Goal: Task Accomplishment & Management: Use online tool/utility

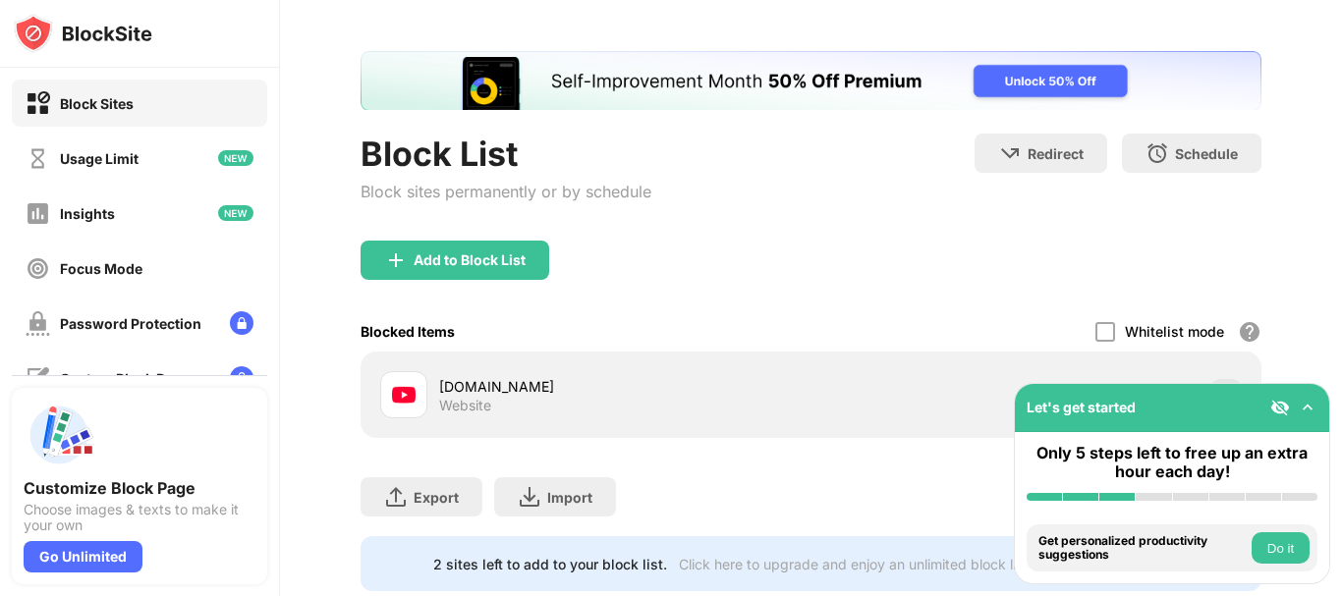
scroll to position [137, 0]
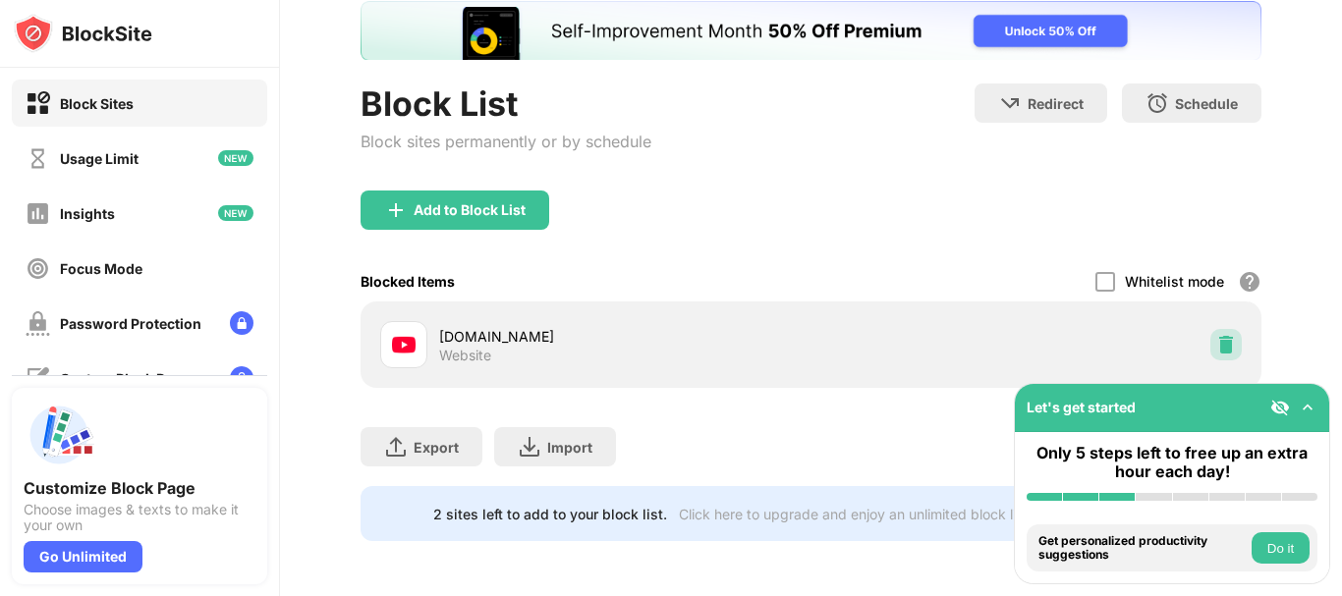
click at [1216, 335] on img at bounding box center [1226, 345] width 20 height 20
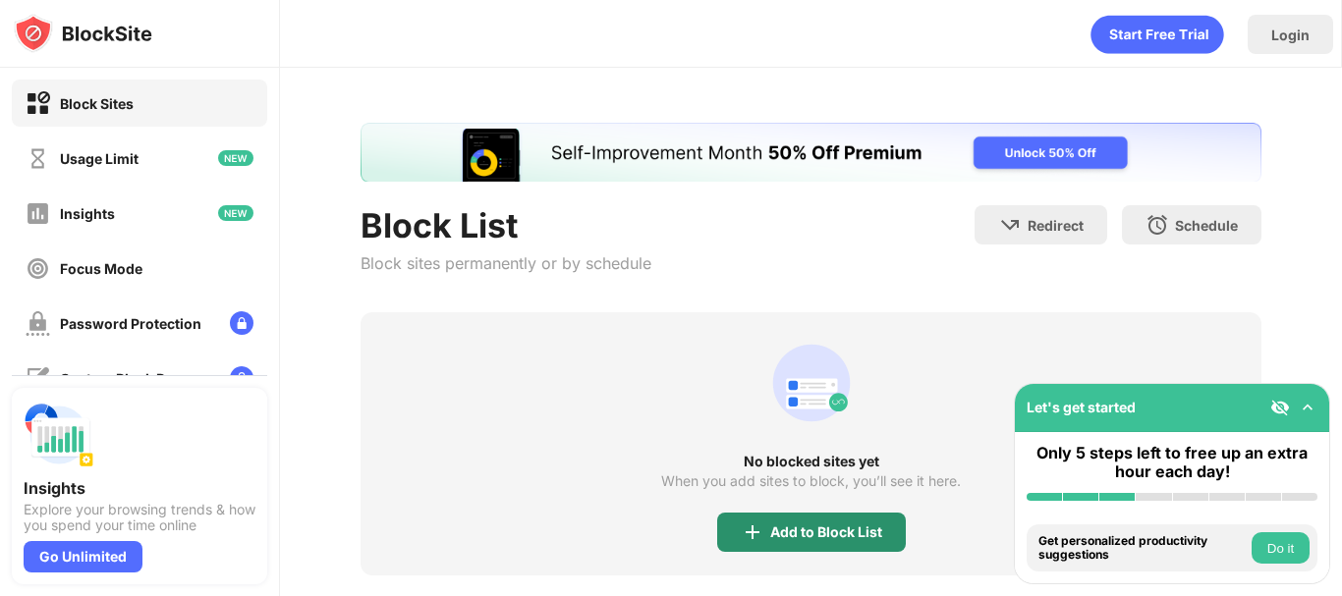
drag, startPoint x: 792, startPoint y: 531, endPoint x: 798, endPoint y: 521, distance: 12.8
click at [793, 531] on div "Add to Block List" at bounding box center [826, 532] width 112 height 16
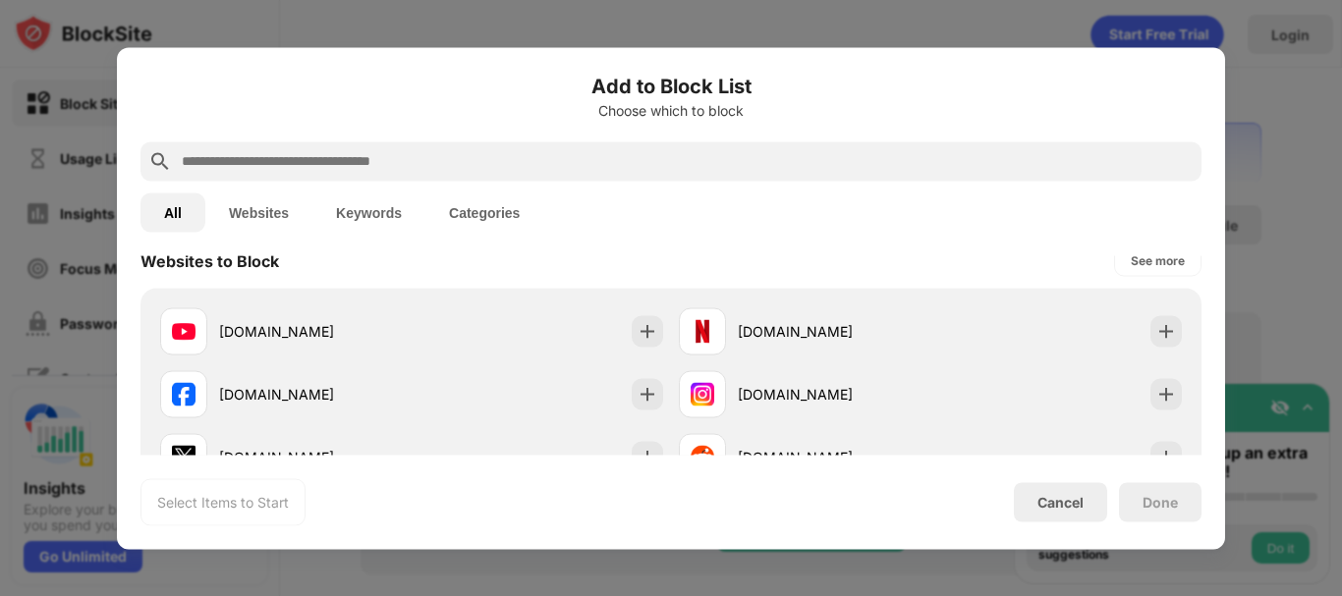
scroll to position [229, 0]
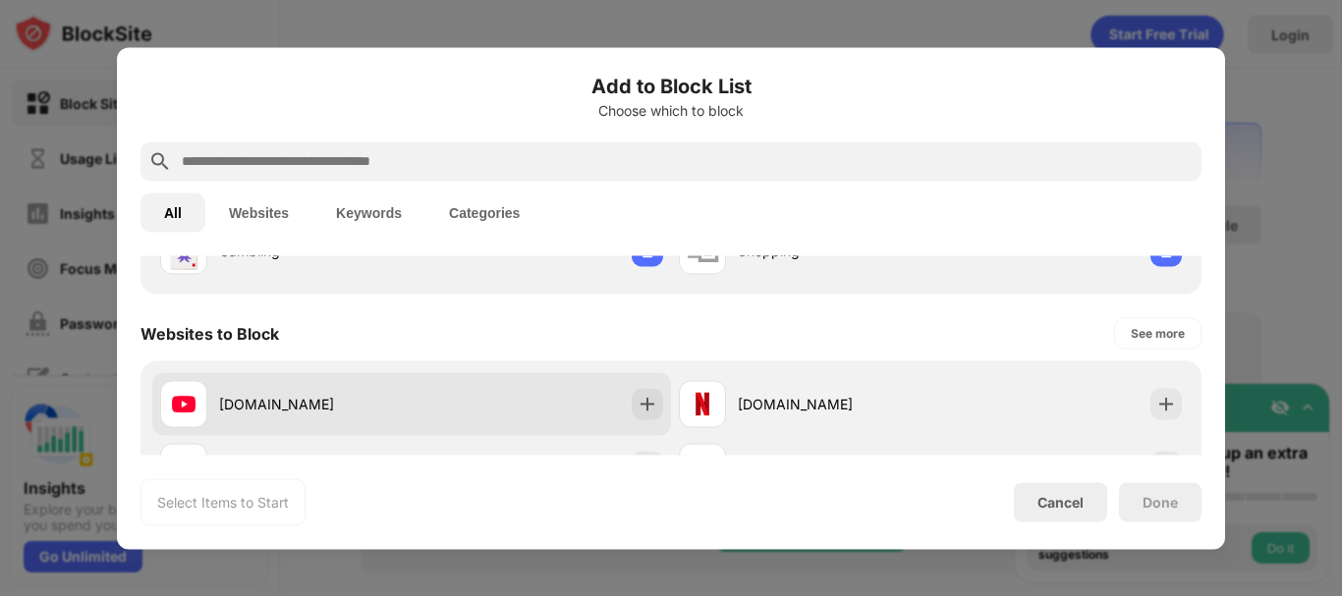
click at [564, 401] on div "[DOMAIN_NAME]" at bounding box center [411, 403] width 519 height 63
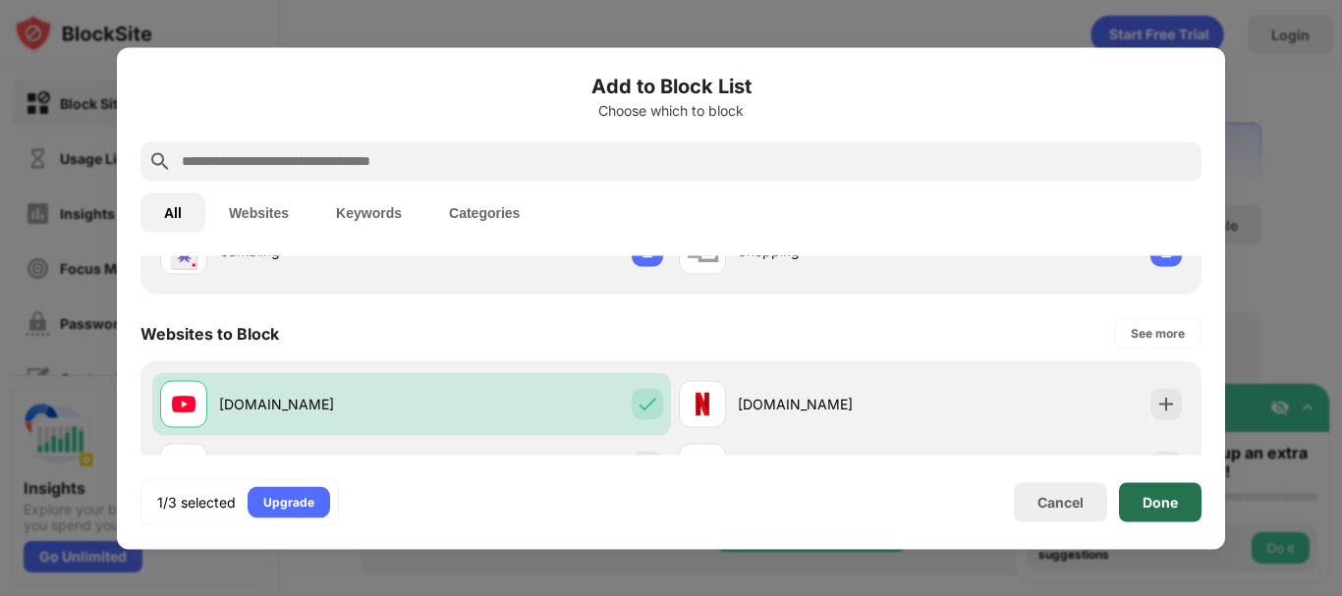
click at [1133, 499] on div "Done" at bounding box center [1160, 501] width 83 height 39
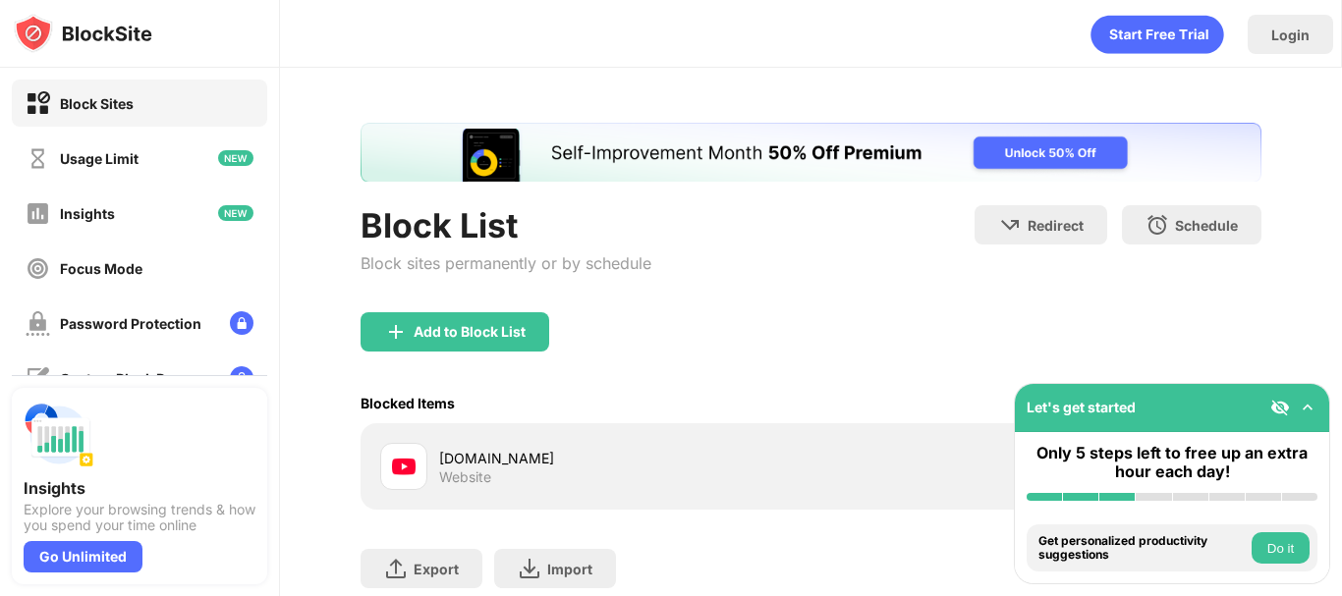
scroll to position [137, 0]
